Goal: Information Seeking & Learning: Learn about a topic

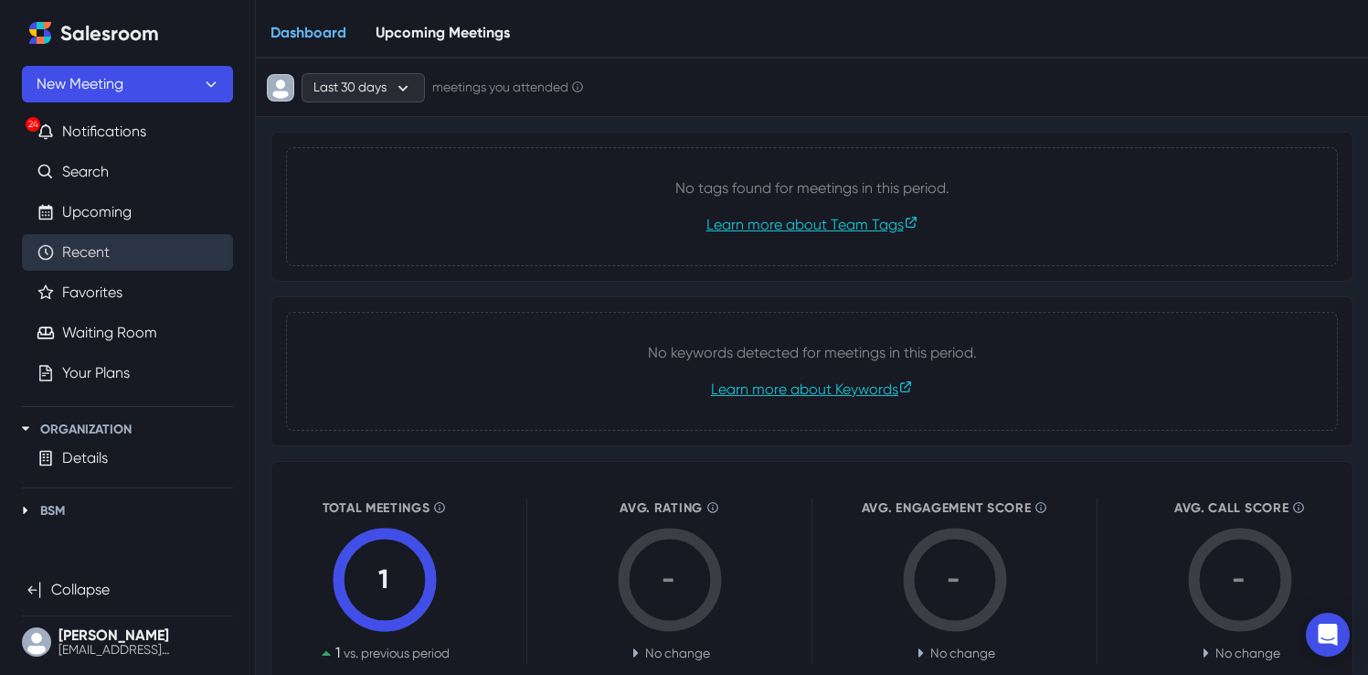
click at [110, 262] on link "Recent" at bounding box center [86, 252] width 48 height 22
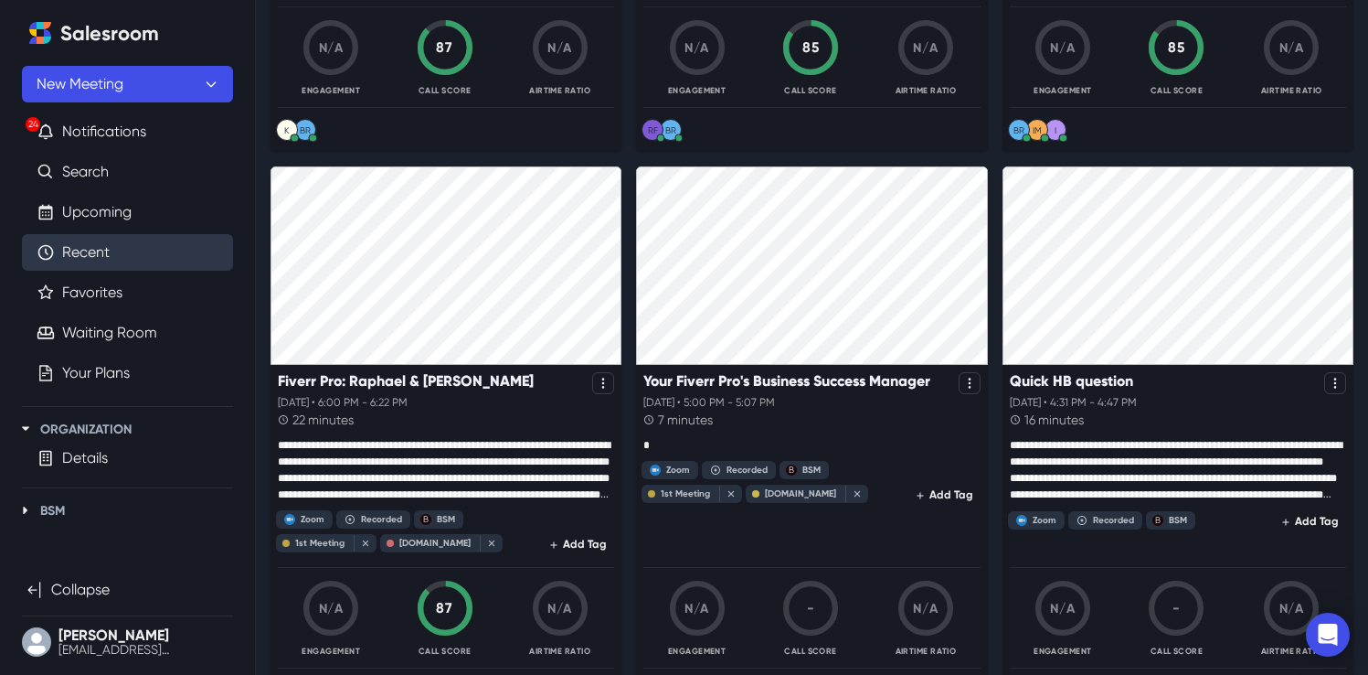
scroll to position [1148, 0]
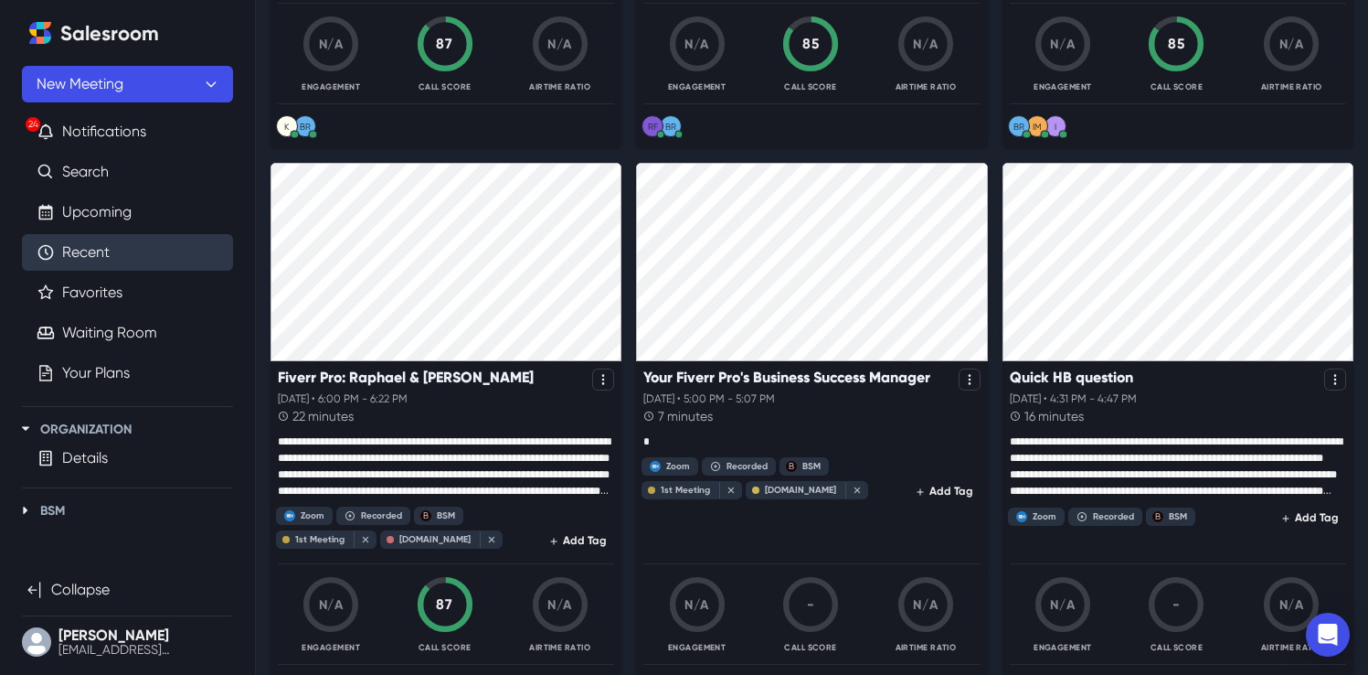
click at [416, 461] on p at bounding box center [446, 466] width 336 height 66
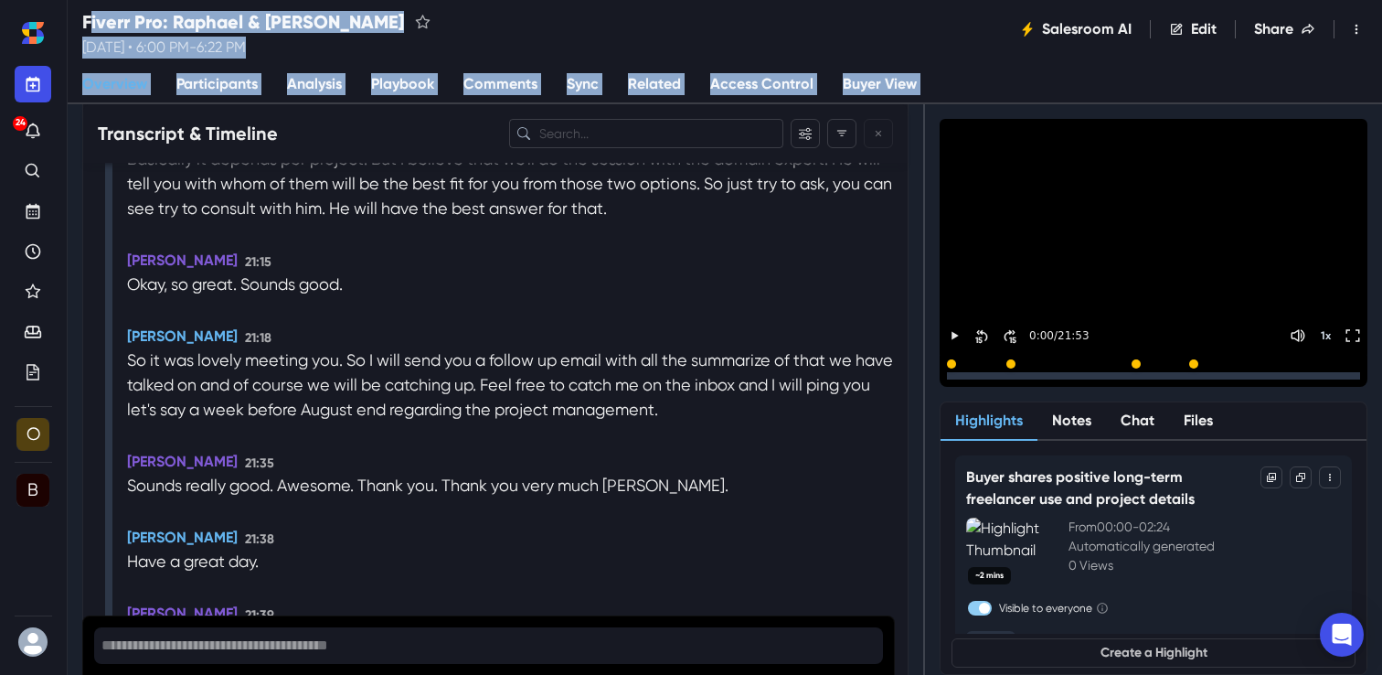
scroll to position [9980, 0]
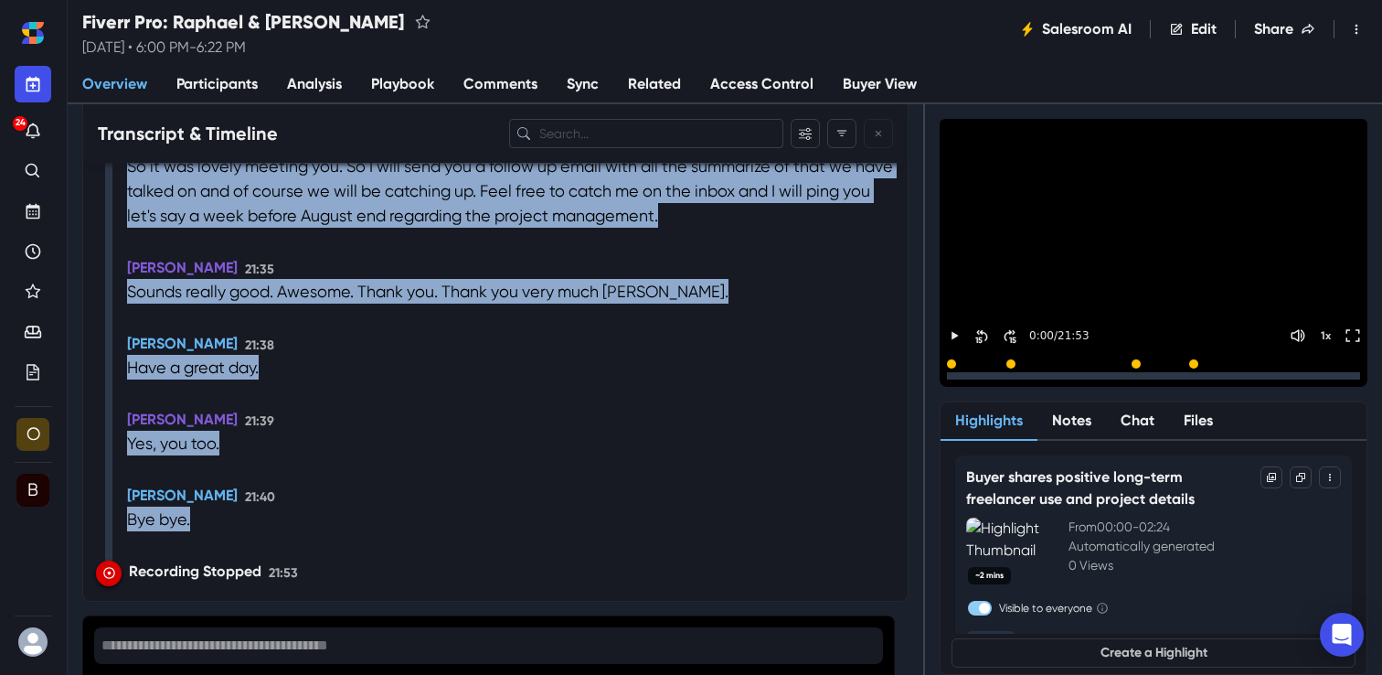
drag, startPoint x: 360, startPoint y: 289, endPoint x: 429, endPoint y: 611, distance: 329.8
copy div "Purpose: Discussing current project challenges and exploring Fiverr services to…"
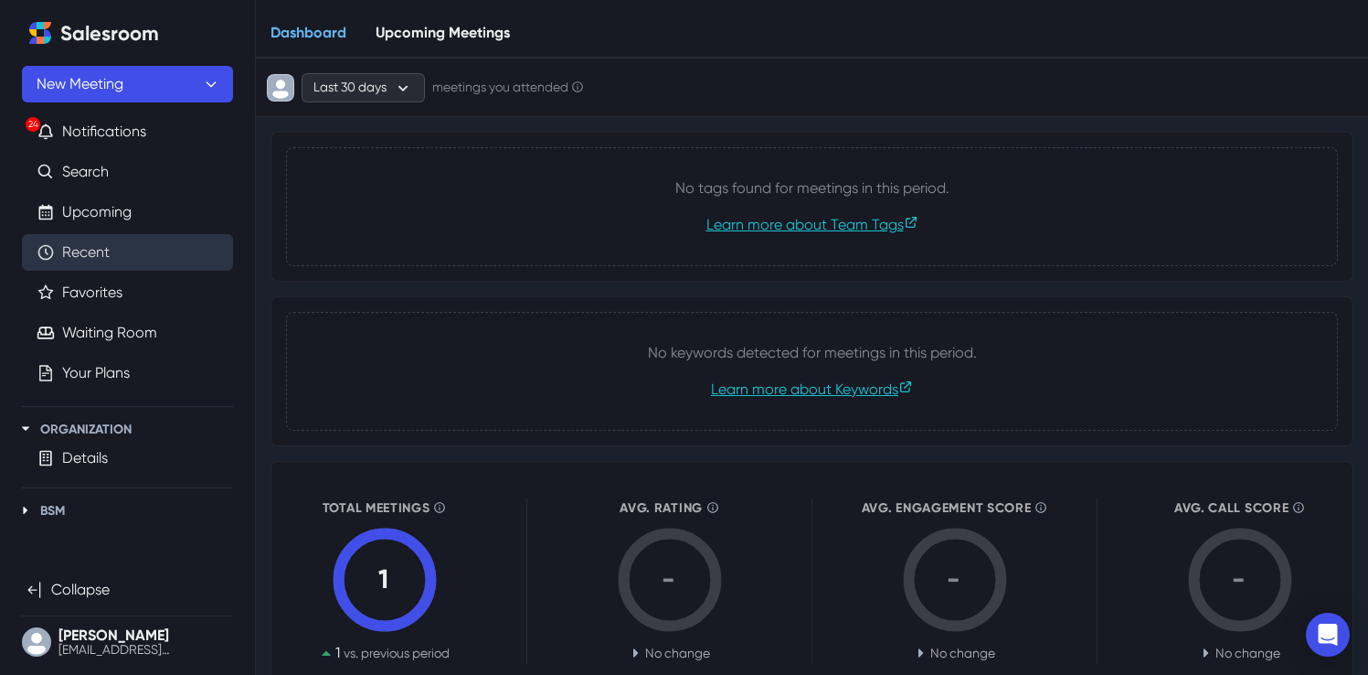
click at [110, 243] on link "Recent" at bounding box center [86, 252] width 48 height 22
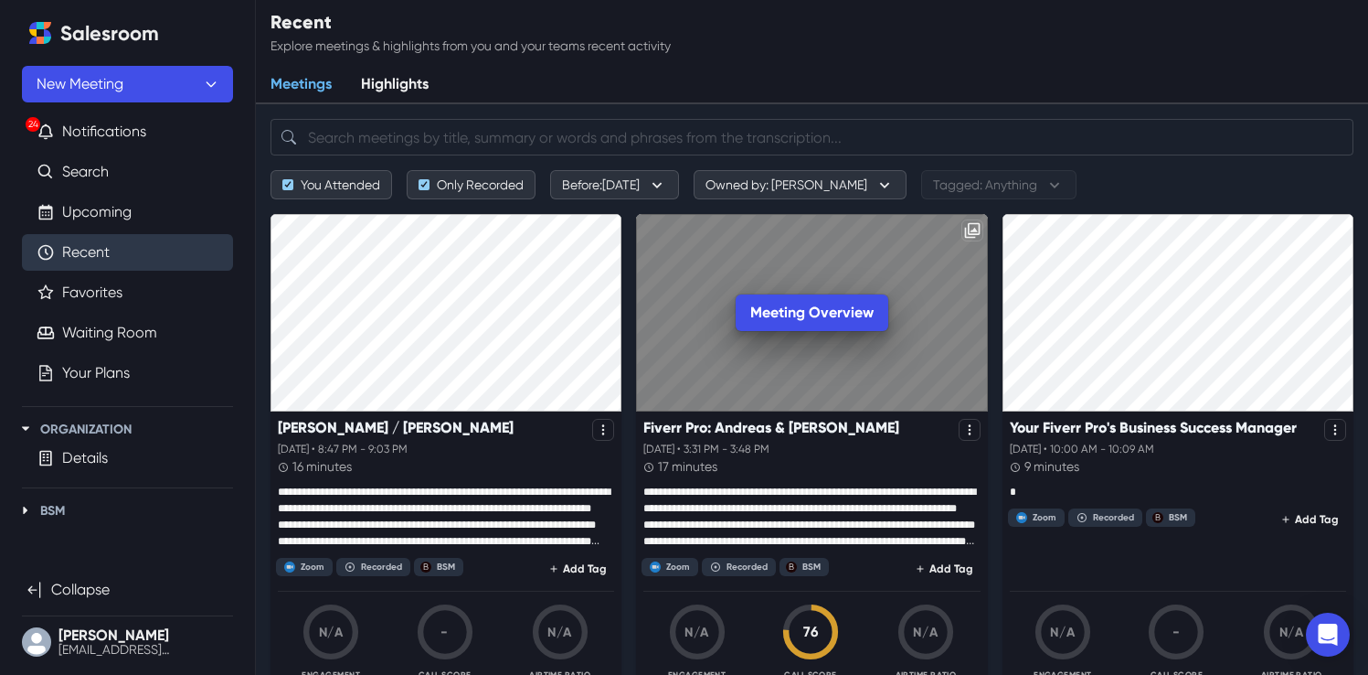
click at [802, 344] on div "Meeting Overview" at bounding box center [811, 312] width 351 height 197
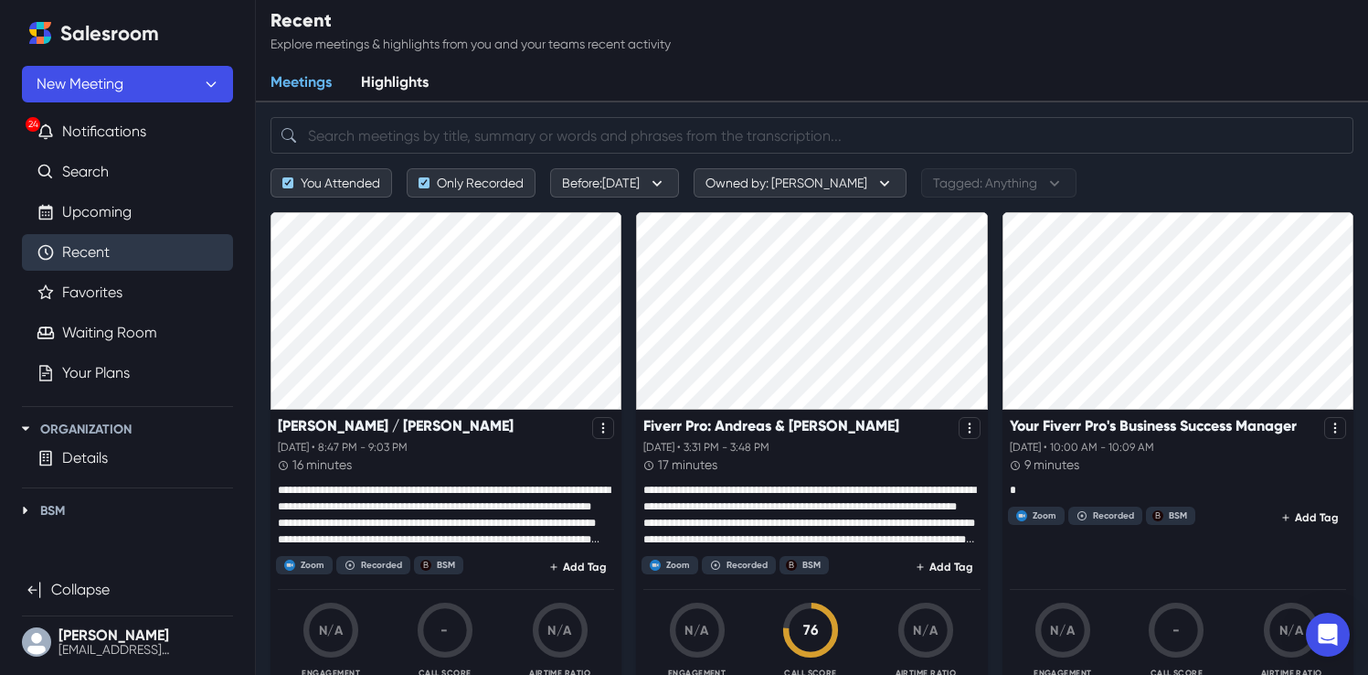
scroll to position [4, 0]
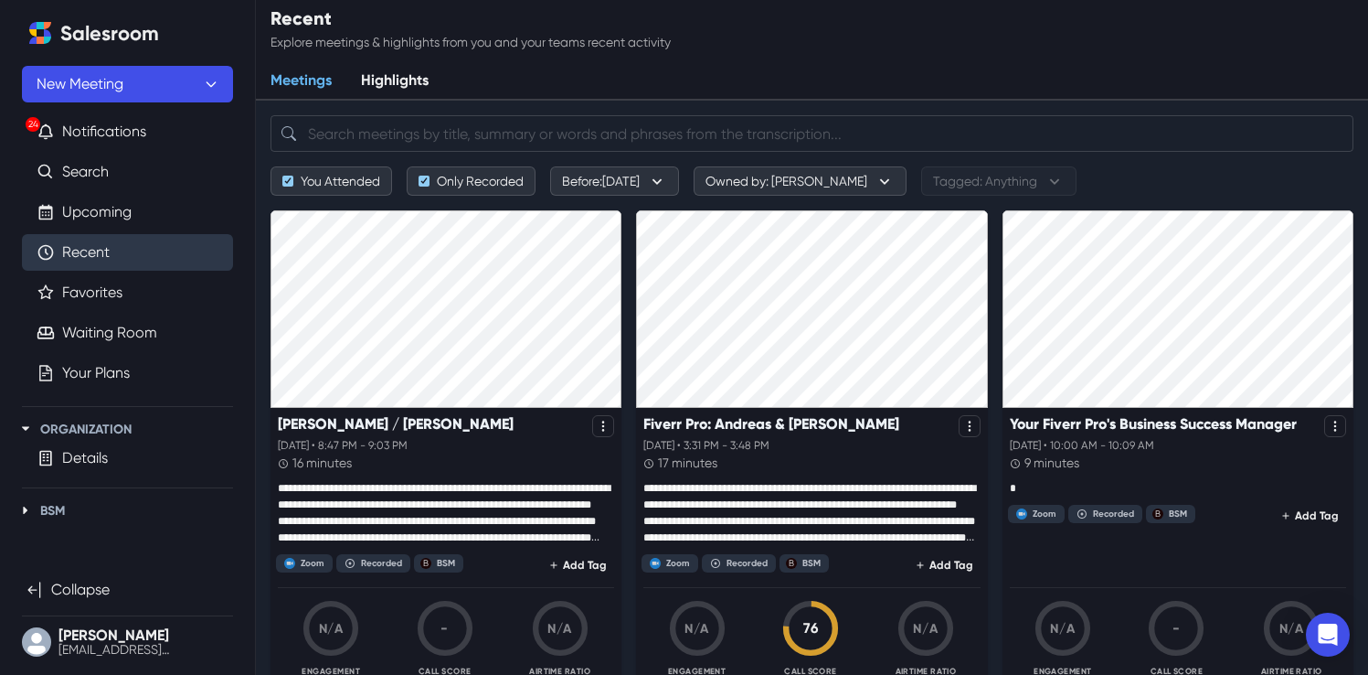
click at [731, 482] on p at bounding box center [811, 513] width 336 height 66
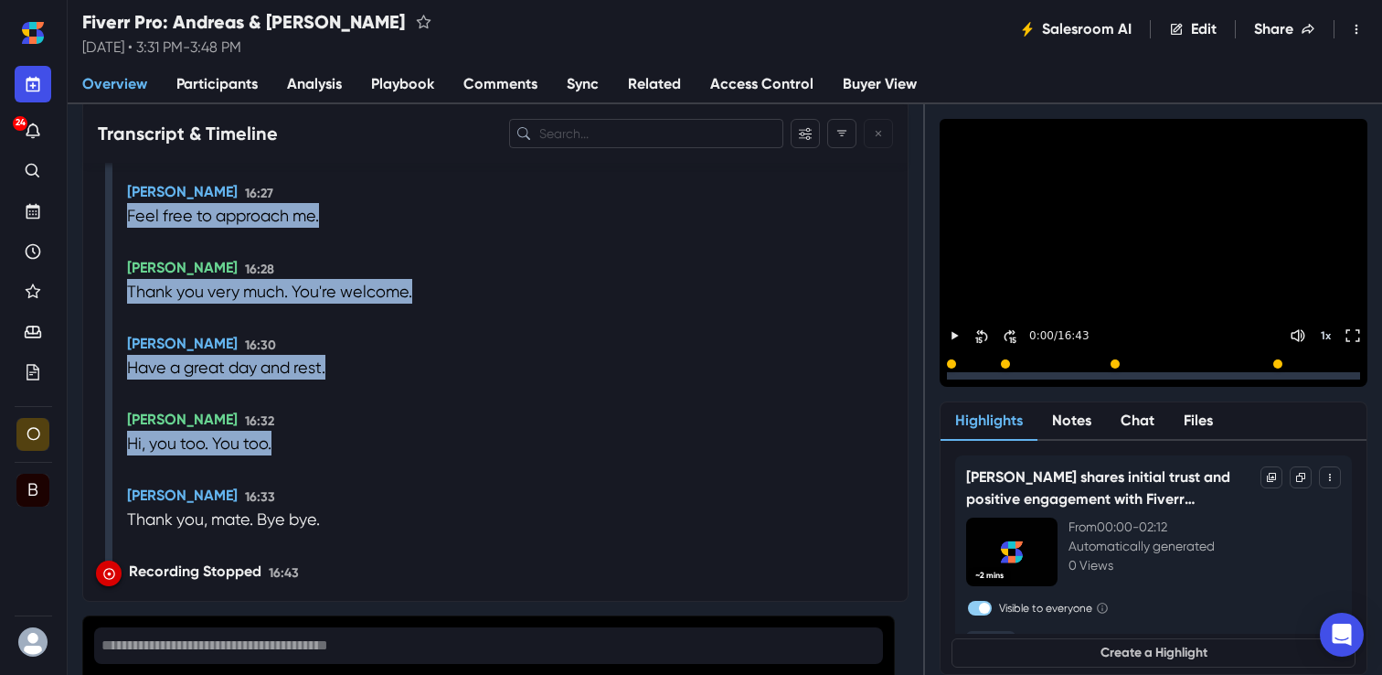
scroll to position [6962, 0]
drag, startPoint x: 266, startPoint y: 275, endPoint x: 316, endPoint y: 518, distance: 248.3
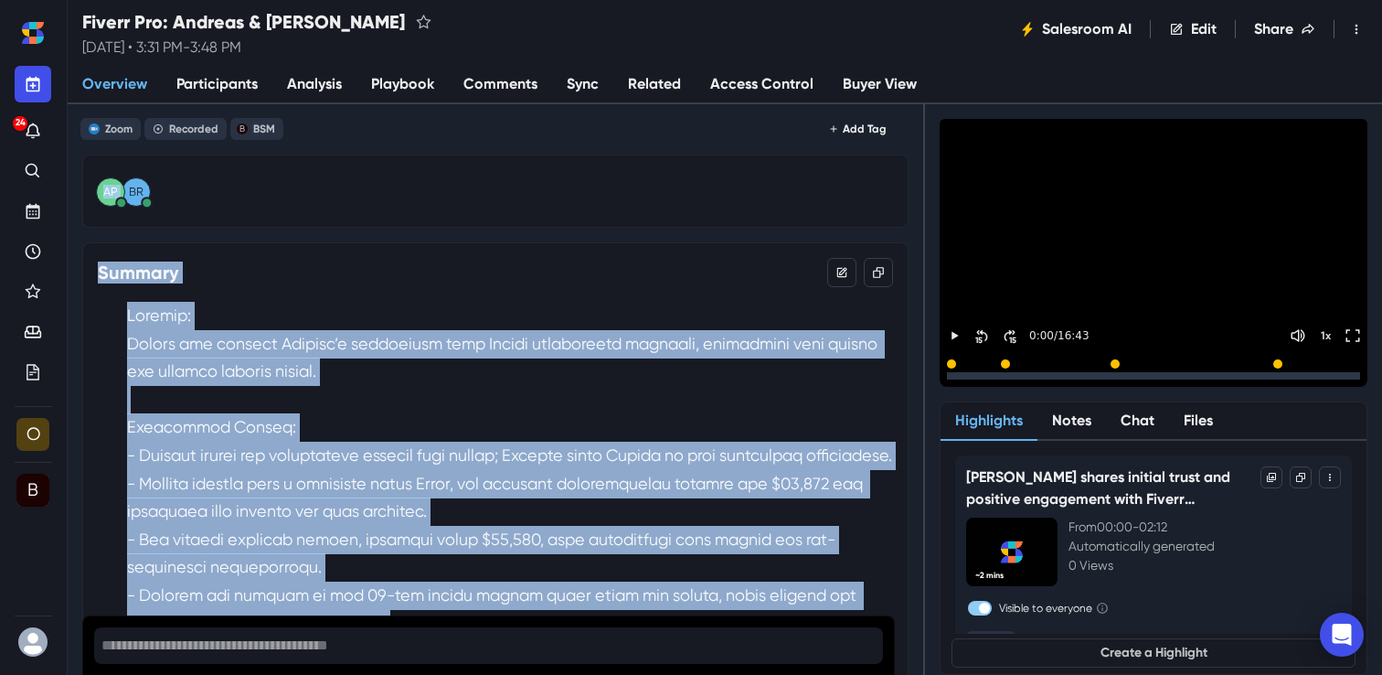
scroll to position [0, 0]
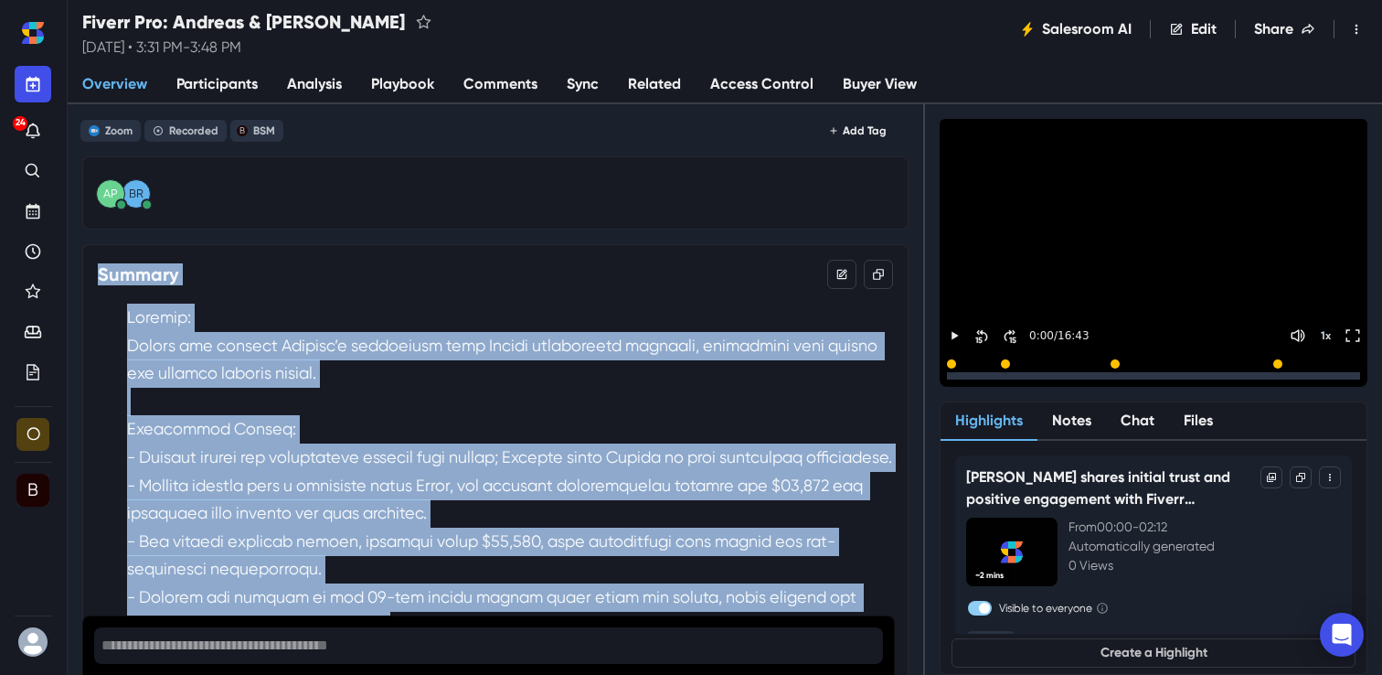
drag, startPoint x: 371, startPoint y: 516, endPoint x: 100, endPoint y: 280, distance: 360.2
copy div "Loremip Dolorsi: Ametco adi elitsed Doeiusm’t incididunt utla Etdolo magnaaliqu…"
